Goal: Learn about a topic

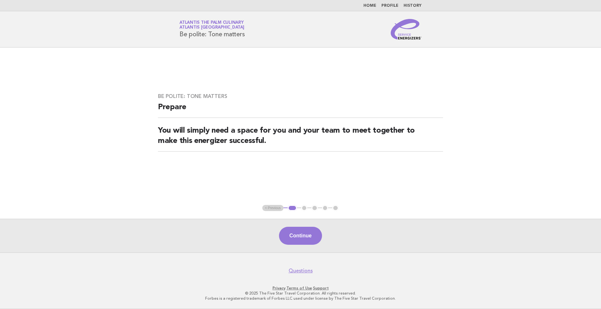
click at [369, 4] on link "Home" at bounding box center [369, 6] width 13 height 4
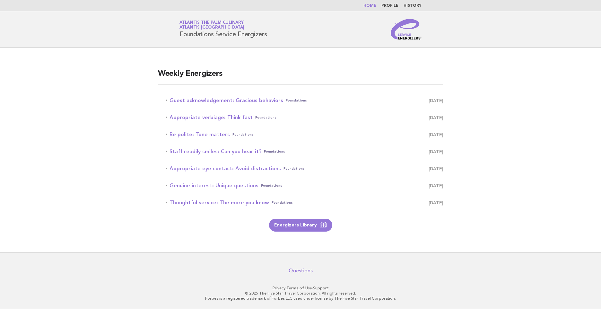
click at [374, 6] on link "Home" at bounding box center [369, 6] width 13 height 4
click at [216, 99] on link "Guest acknowledgement: Gracious behaviors Foundations September 18" at bounding box center [304, 100] width 277 height 9
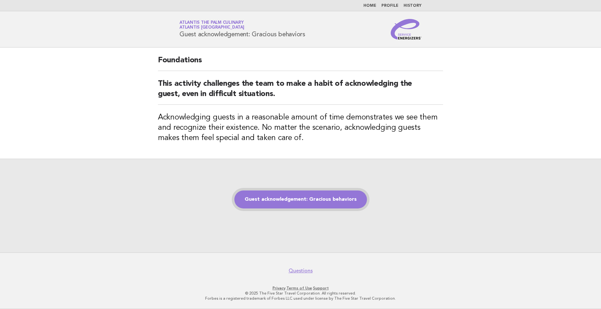
click at [277, 192] on link "Guest acknowledgement: Gracious behaviors" at bounding box center [300, 199] width 133 height 18
click at [281, 200] on link "Guest acknowledgement: Gracious behaviors" at bounding box center [300, 199] width 133 height 18
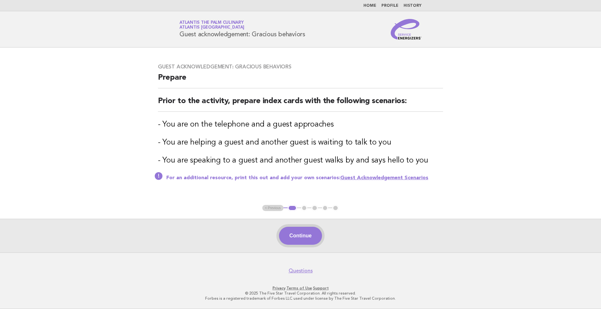
click at [294, 237] on button "Continue" at bounding box center [300, 236] width 43 height 18
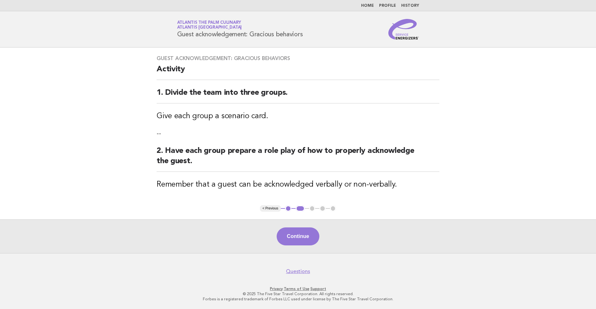
click at [294, 237] on button "Continue" at bounding box center [298, 236] width 43 height 18
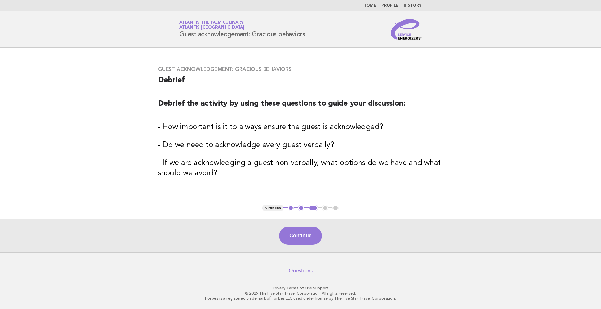
click at [294, 237] on button "Continue" at bounding box center [300, 236] width 43 height 18
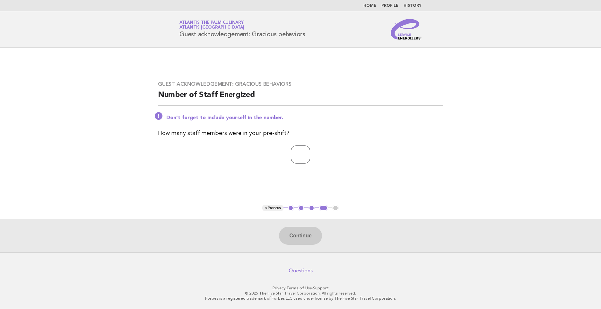
click at [299, 155] on input "number" at bounding box center [300, 154] width 19 height 18
type input "*"
click at [299, 235] on button "Continue" at bounding box center [300, 236] width 43 height 18
